Goal: Transaction & Acquisition: Purchase product/service

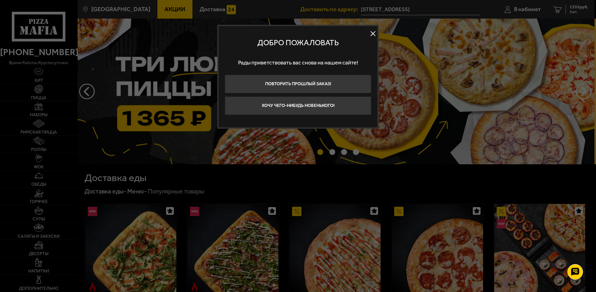
click at [373, 31] on button at bounding box center [372, 33] width 9 height 9
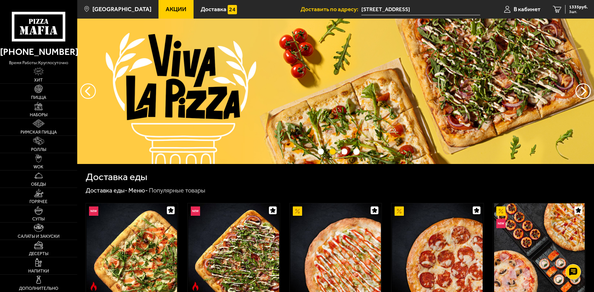
click at [199, 54] on img at bounding box center [335, 91] width 517 height 145
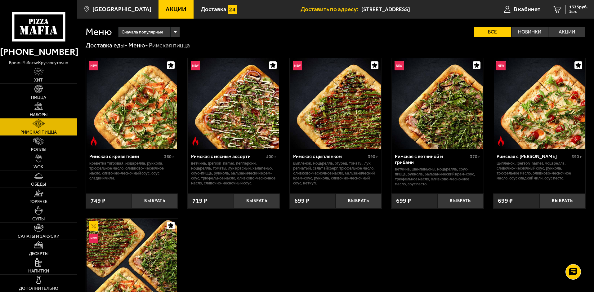
click at [33, 25] on icon at bounding box center [38, 26] width 53 height 29
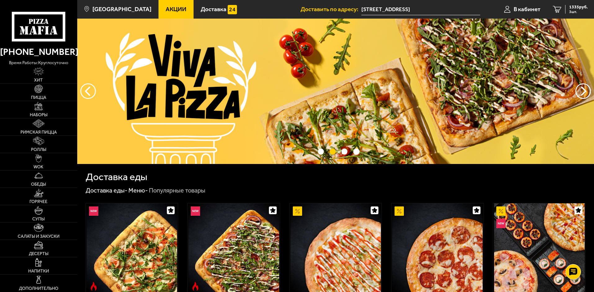
click at [160, 4] on link "Акции" at bounding box center [175, 9] width 35 height 19
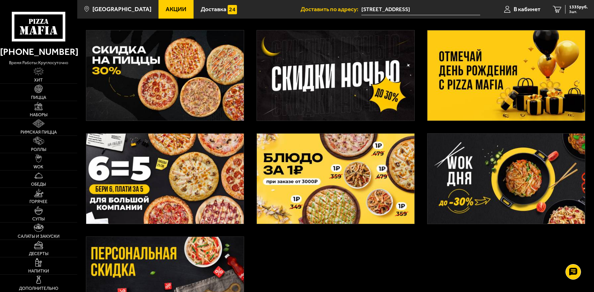
scroll to position [41, 0]
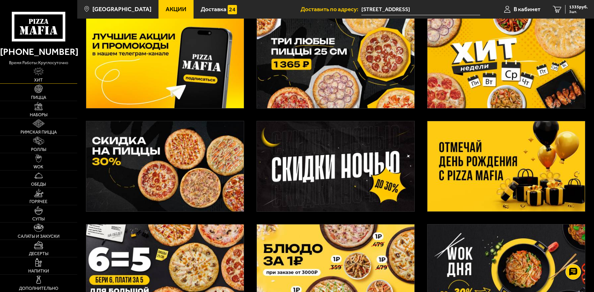
click at [40, 72] on img at bounding box center [38, 71] width 10 height 9
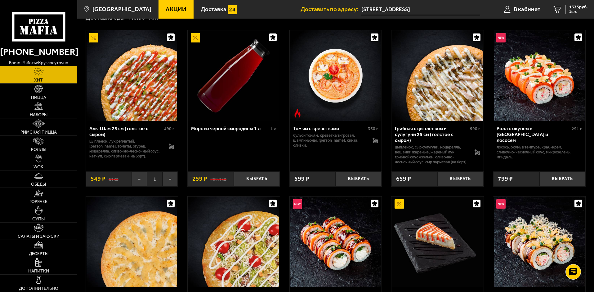
scroll to position [62, 0]
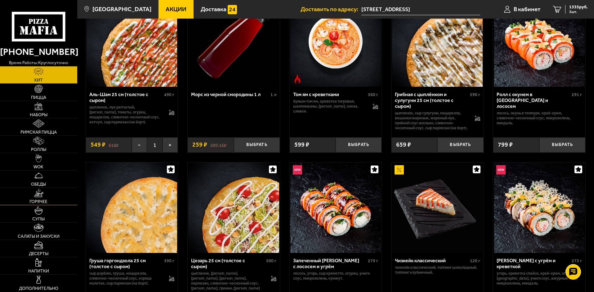
click at [36, 192] on img at bounding box center [39, 193] width 10 height 9
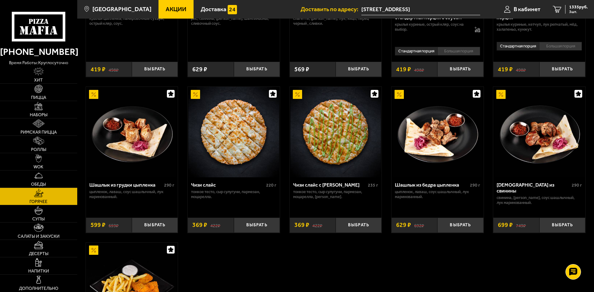
scroll to position [341, 0]
